Goal: Task Accomplishment & Management: Use online tool/utility

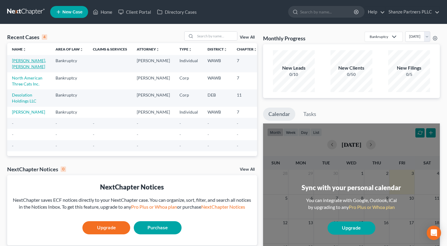
click at [20, 62] on link "[PERSON_NAME], [PERSON_NAME]" at bounding box center [29, 63] width 34 height 11
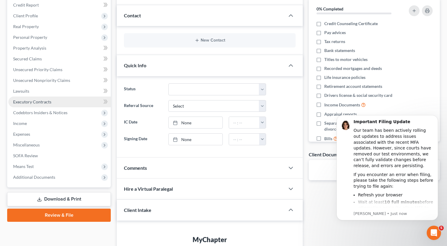
scroll to position [133, 0]
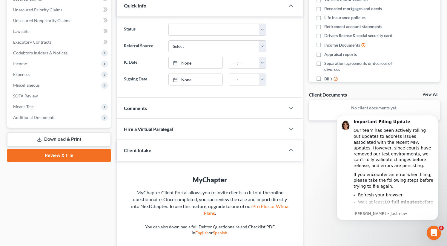
click at [78, 140] on link "Download & Print" at bounding box center [59, 139] width 104 height 14
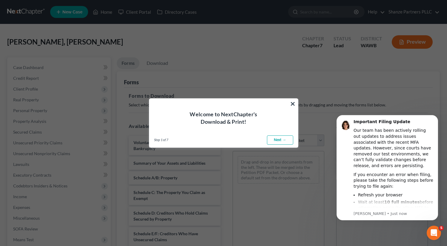
click at [271, 141] on link "Next →" at bounding box center [280, 140] width 26 height 10
select select "0"
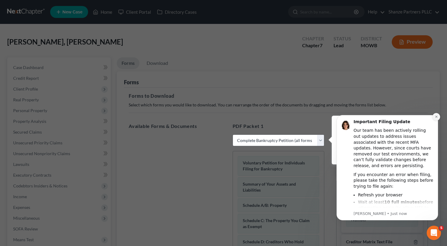
drag, startPoint x: 437, startPoint y: 119, endPoint x: 767, endPoint y: 227, distance: 346.9
click at [437, 119] on button "Dismiss notification" at bounding box center [437, 117] width 8 height 8
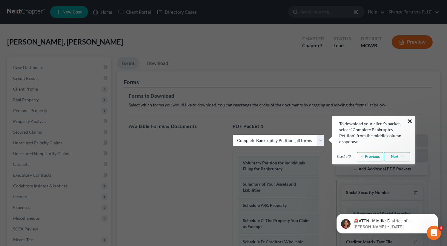
click at [412, 122] on button "×" at bounding box center [410, 121] width 6 height 10
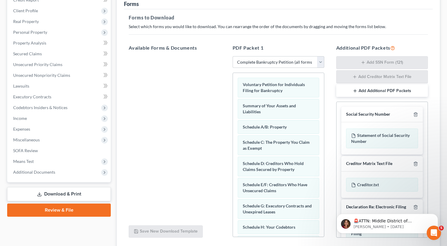
scroll to position [123, 0]
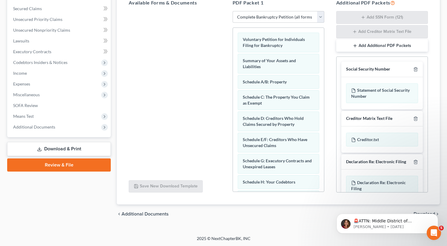
click at [74, 149] on link "Download & Print" at bounding box center [59, 149] width 104 height 14
click at [93, 148] on link "Download & Print" at bounding box center [59, 149] width 104 height 14
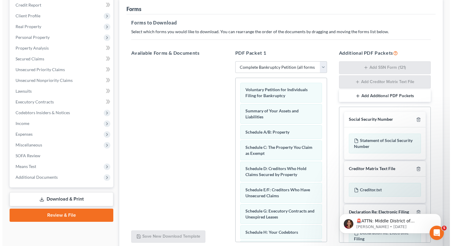
scroll to position [0, 0]
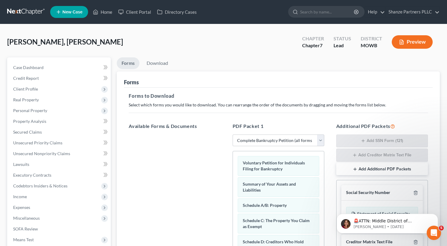
click at [426, 45] on button "Preview" at bounding box center [412, 41] width 41 height 13
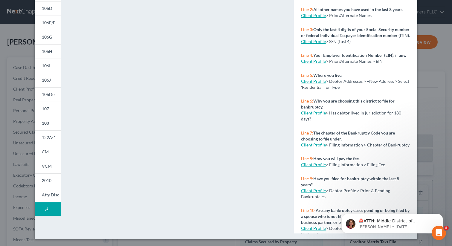
click at [51, 206] on button "Download Draft" at bounding box center [48, 208] width 26 height 13
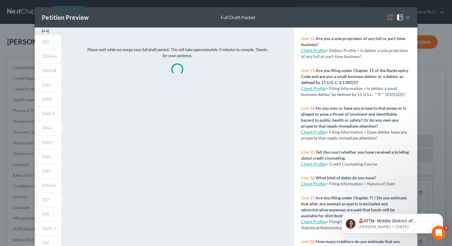
click at [148, 98] on div "Please wait while we merge your full draft packet. This will take approximately…" at bounding box center [177, 175] width 226 height 297
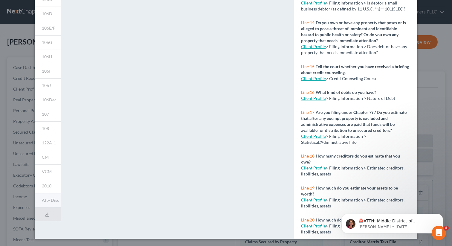
click at [50, 195] on link "Atty Disc" at bounding box center [48, 200] width 26 height 15
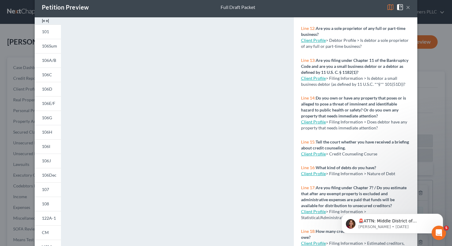
scroll to position [12, 0]
